Goal: Task Accomplishment & Management: Manage account settings

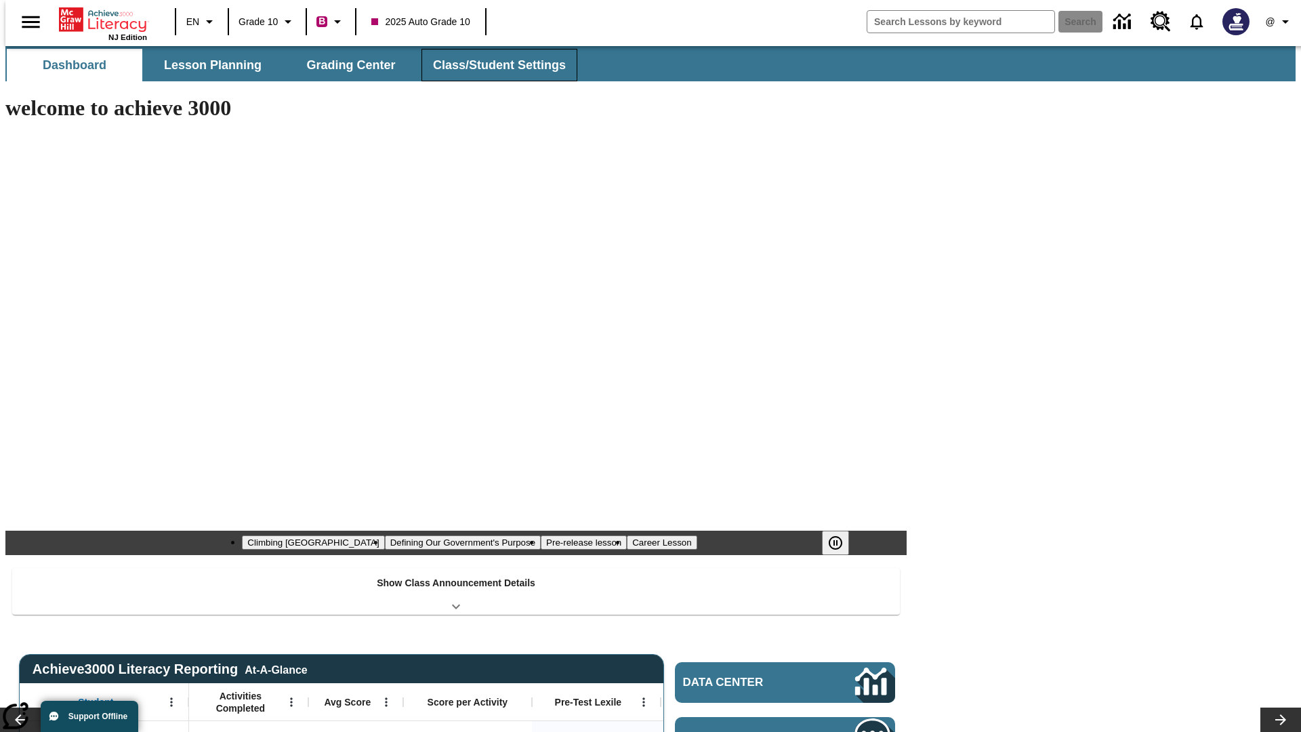
click at [492, 65] on button "Class/Student Settings" at bounding box center [500, 65] width 156 height 33
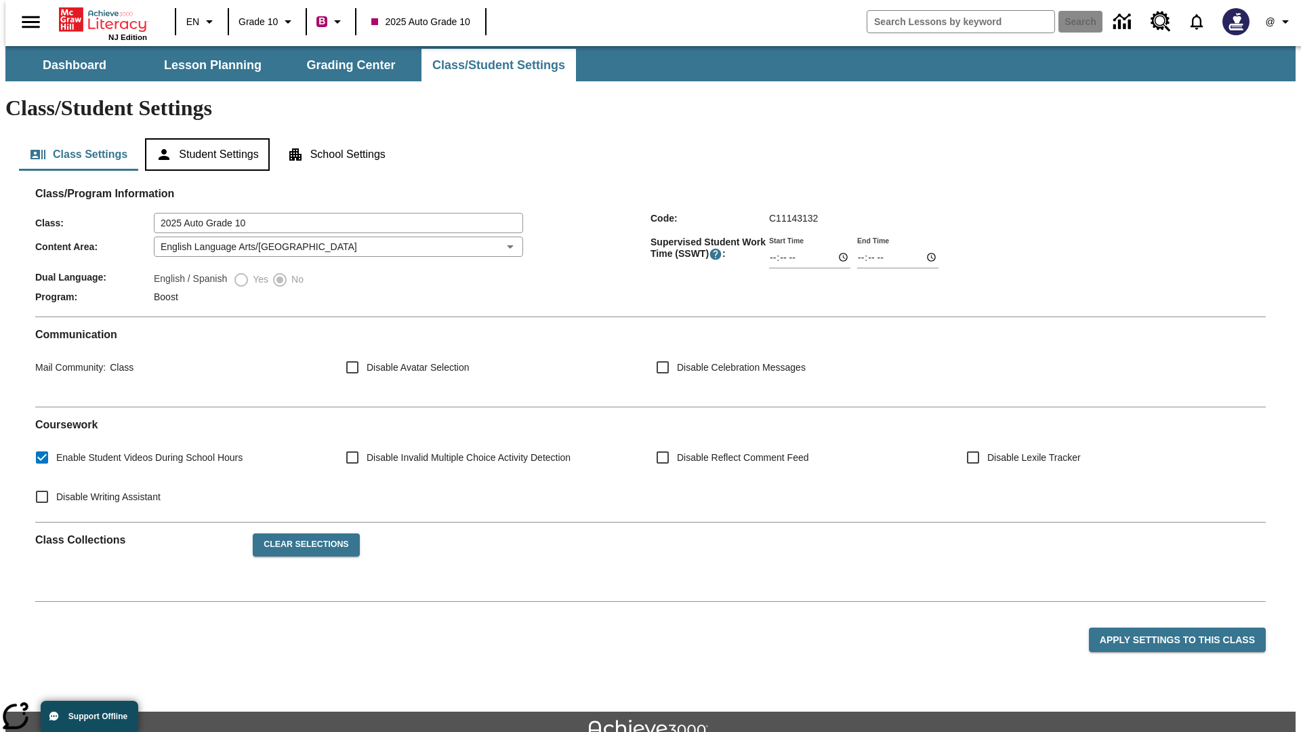
click at [204, 138] on button "Student Settings" at bounding box center [207, 154] width 124 height 33
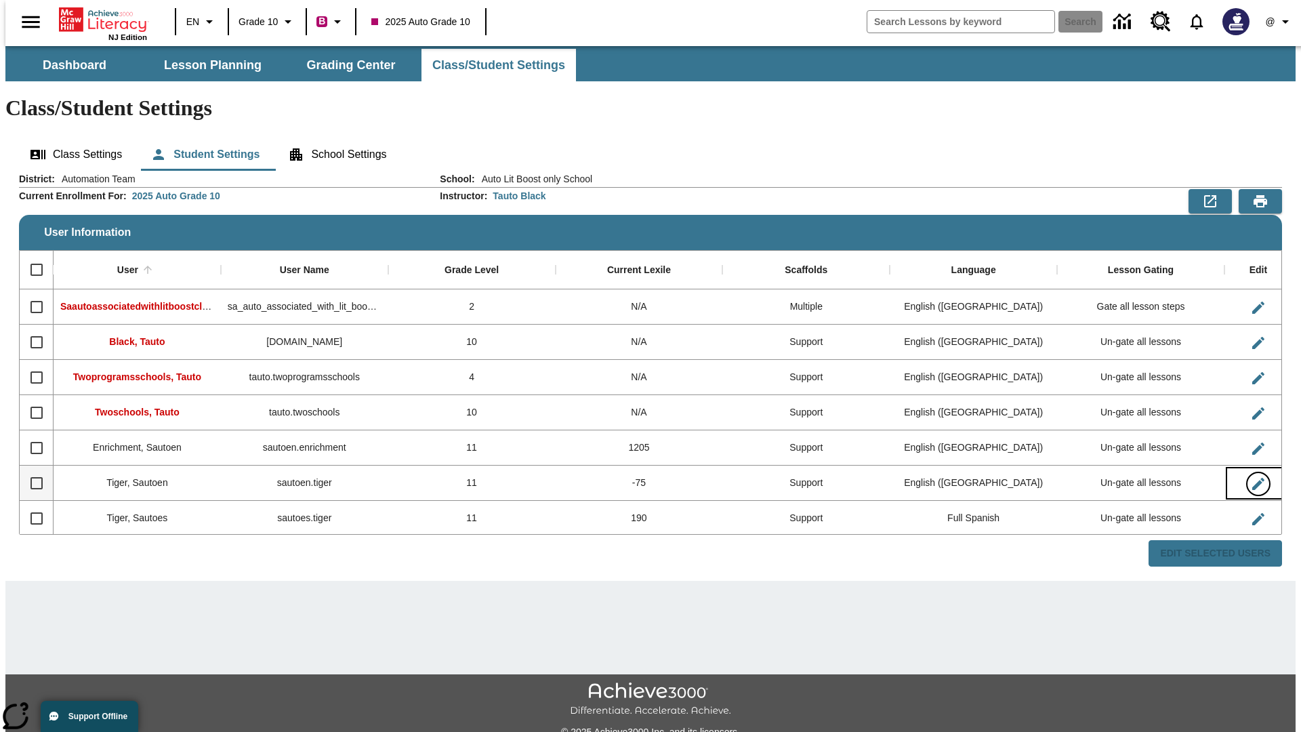
click at [1253, 478] on icon "Edit User" at bounding box center [1259, 484] width 12 height 12
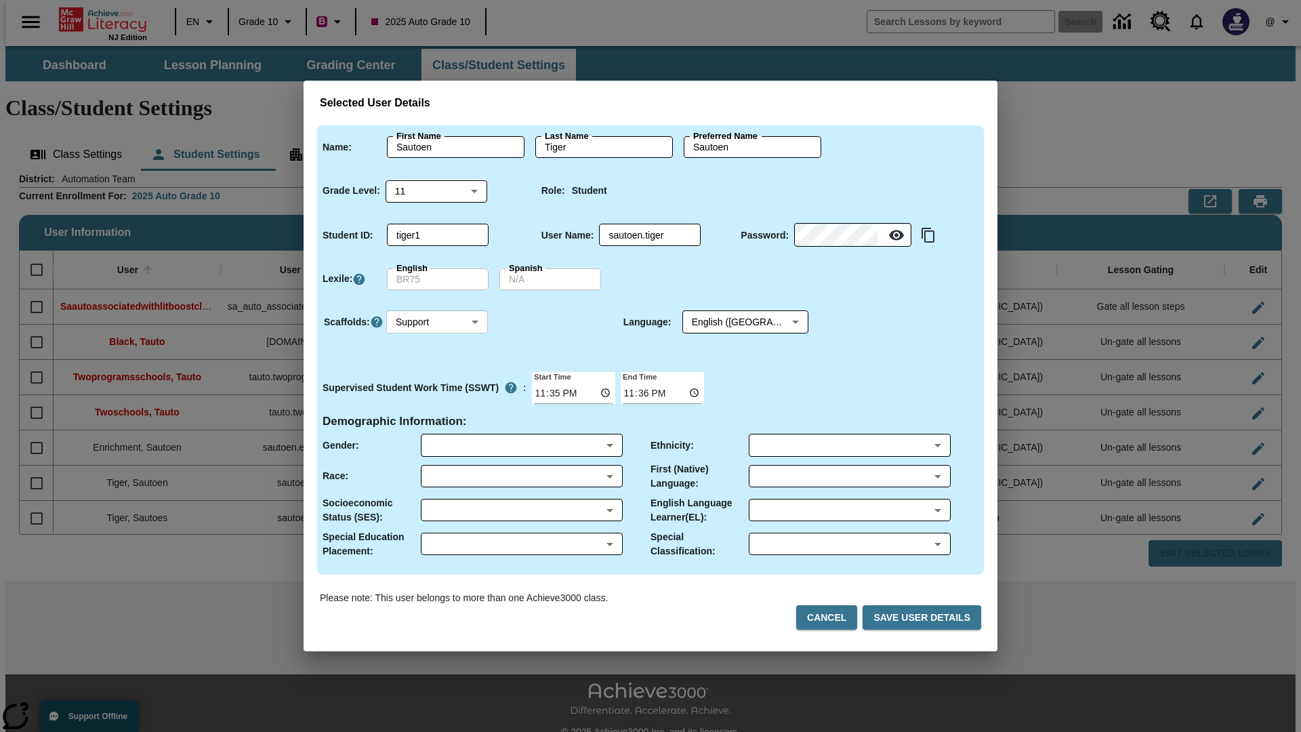
click at [437, 322] on body "Skip to main content NJ Edition EN Grade 10 B 2025 Auto Grade 10 Search 0 @ Das…" at bounding box center [650, 404] width 1290 height 716
click at [437, 372] on li "Support" at bounding box center [437, 372] width 102 height 22
click at [733, 322] on body "Skip to main content NJ Edition EN Grade 10 B 2025 Auto Grade 10 Search 0 @ Das…" at bounding box center [650, 404] width 1290 height 716
click at [437, 322] on body "Skip to main content NJ Edition EN Grade 10 B 2025 Auto Grade 10 Search 0 @ Das…" at bounding box center [650, 404] width 1290 height 716
click at [437, 394] on li "Enrichment" at bounding box center [437, 395] width 102 height 22
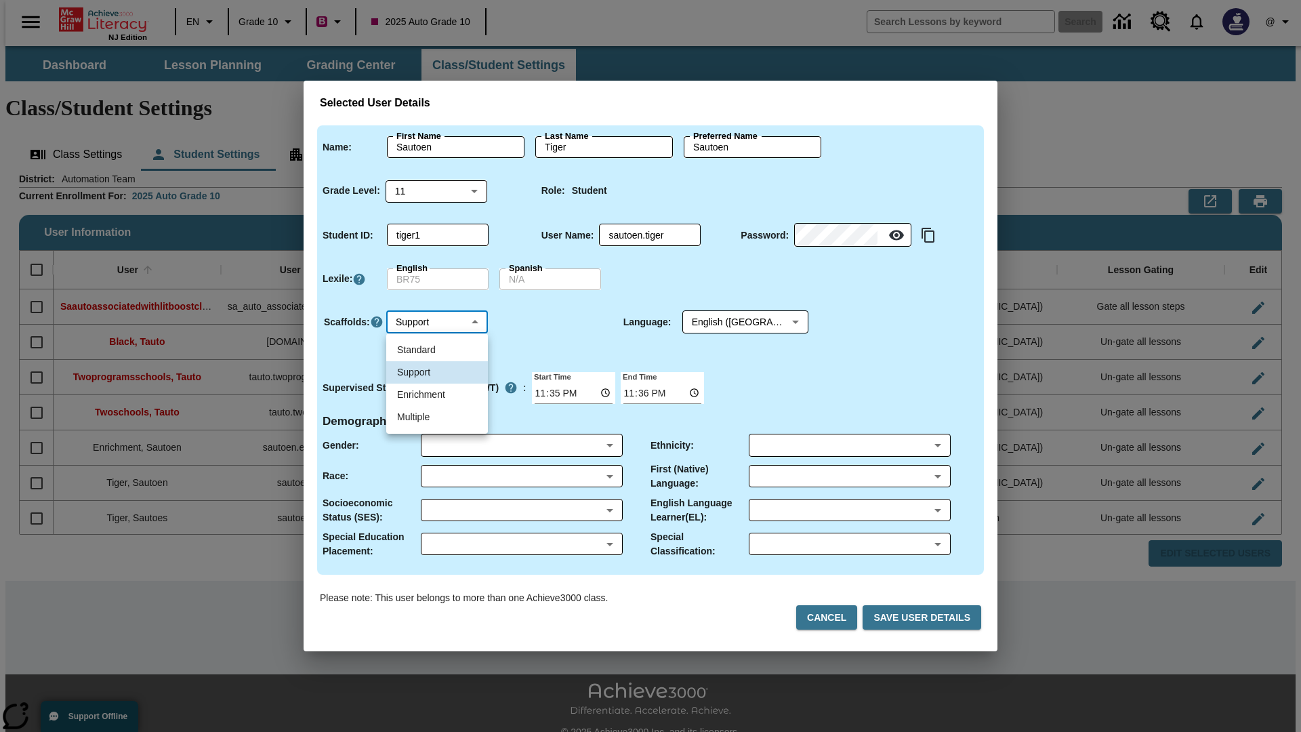
type input "3"
